Goal: Task Accomplishment & Management: Manage account settings

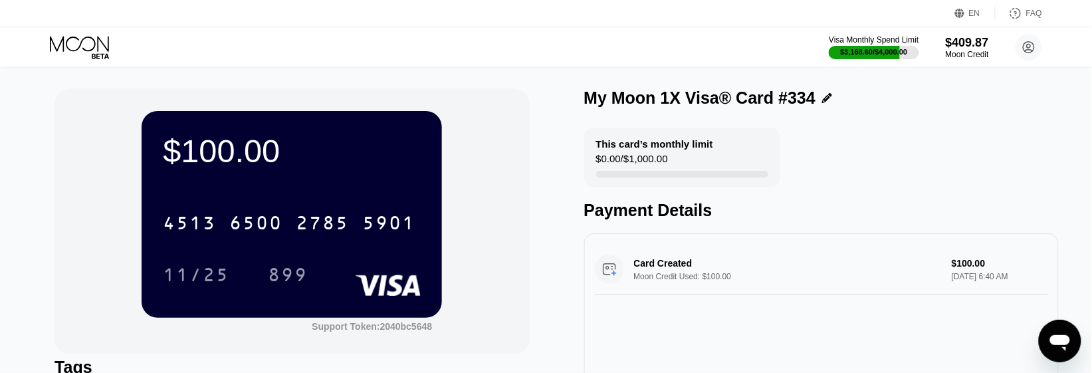
click at [78, 257] on div "$100.00 4513 6500 2785 5901 11/25 899 Support Token: 2040bc5648" at bounding box center [291, 221] width 474 height 266
click at [93, 53] on icon at bounding box center [81, 47] width 62 height 23
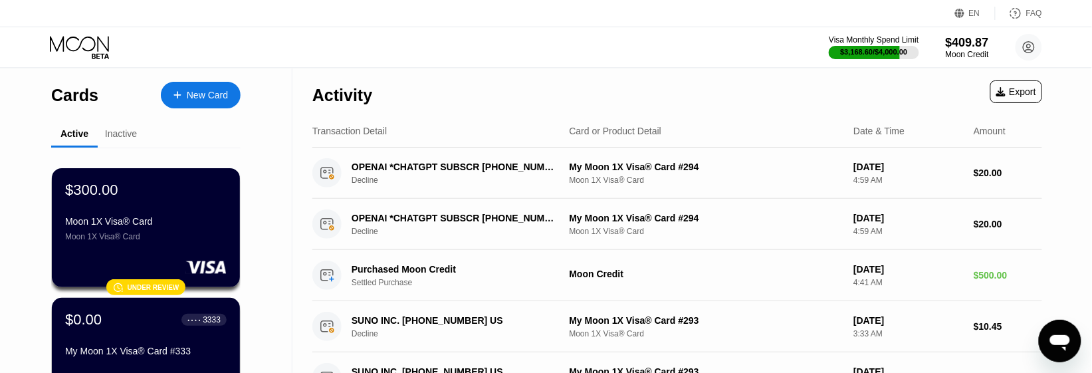
scroll to position [166, 0]
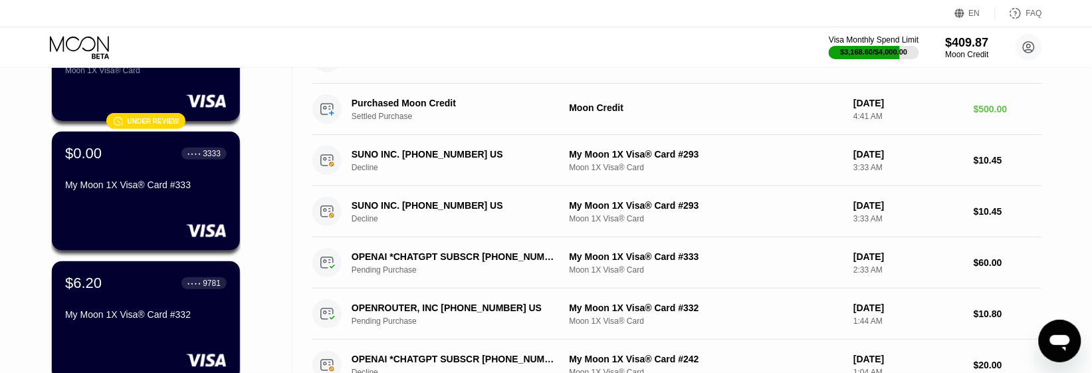
click at [31, 199] on div "Cards New Card Active Inactive $300.00 Moon 1X Visa® Card Moon 1X Visa® Card 󰗎 …" at bounding box center [146, 371] width 292 height 938
